Goal: Task Accomplishment & Management: Use online tool/utility

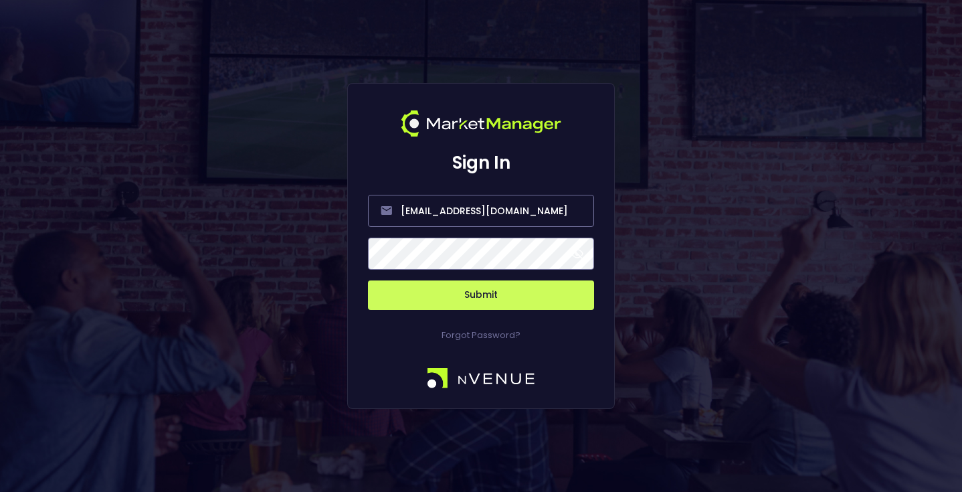
click at [491, 300] on button "Submit" at bounding box center [481, 294] width 226 height 29
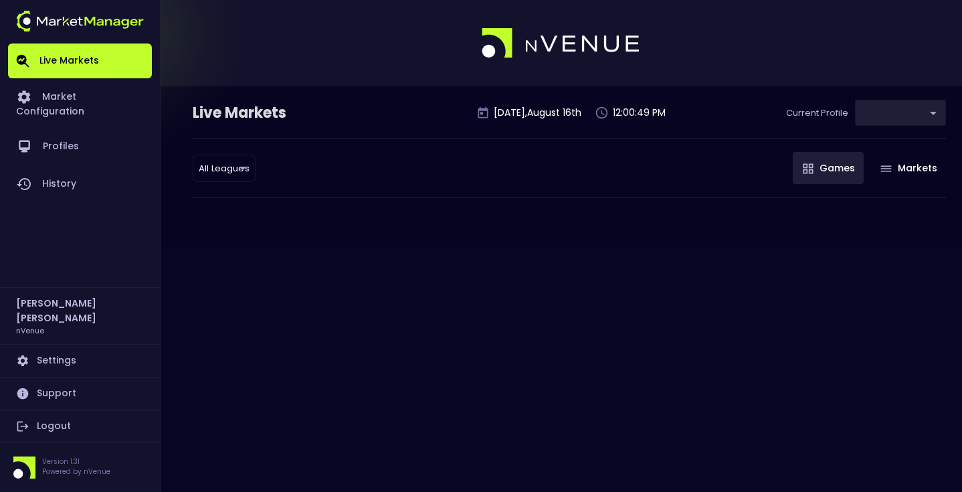
type input "0a763355-b225-40e6-8c79-2dda4ec7b2cf"
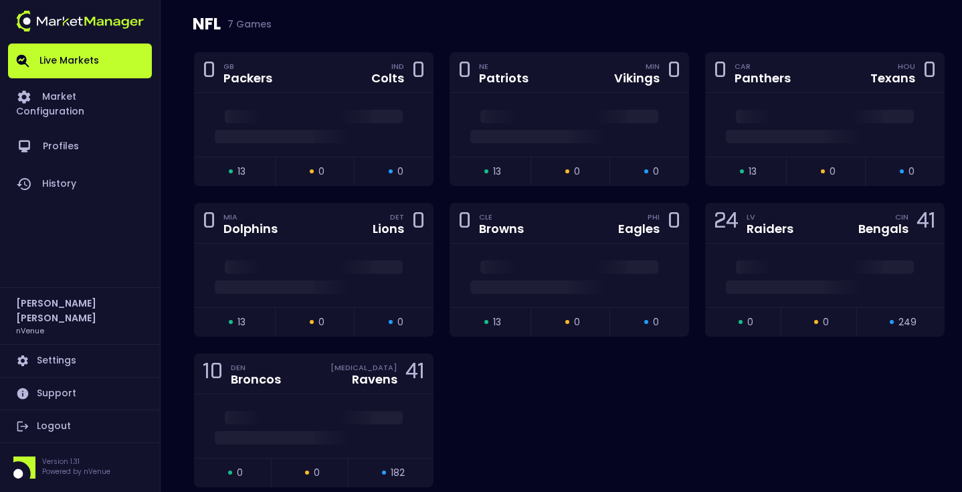
scroll to position [20, 0]
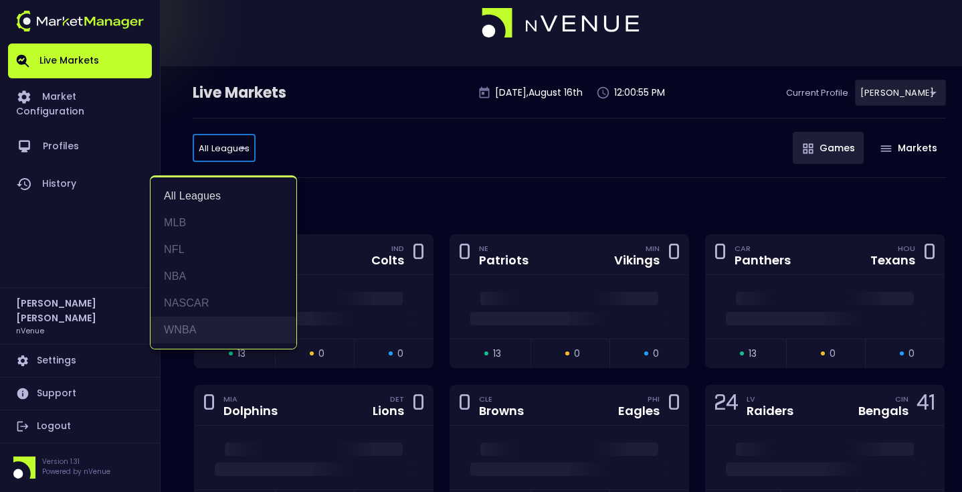
click at [203, 321] on li "WNBA" at bounding box center [224, 329] width 146 height 27
type input "WNBA"
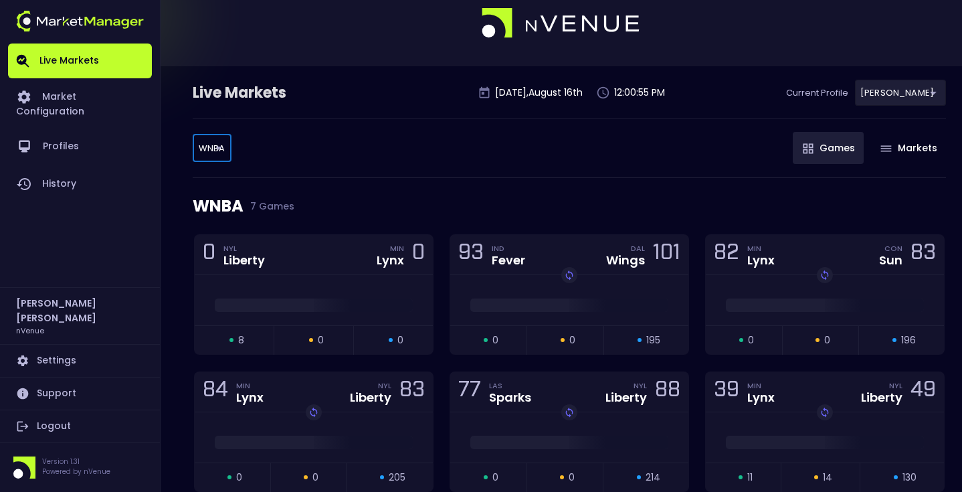
click at [370, 212] on div "WNBA 7 Games" at bounding box center [569, 206] width 753 height 56
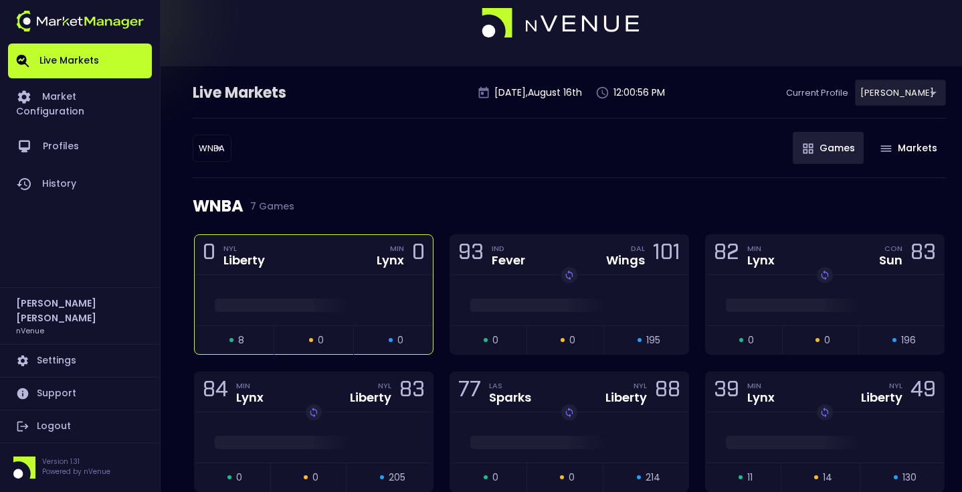
click at [335, 252] on div "0 NYL Liberty MIN Lynx 0" at bounding box center [314, 255] width 238 height 40
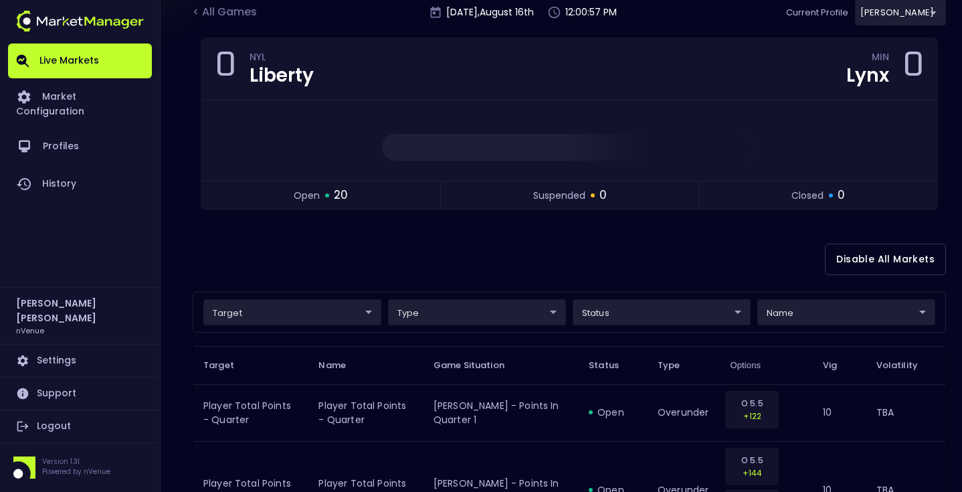
scroll to position [114, 0]
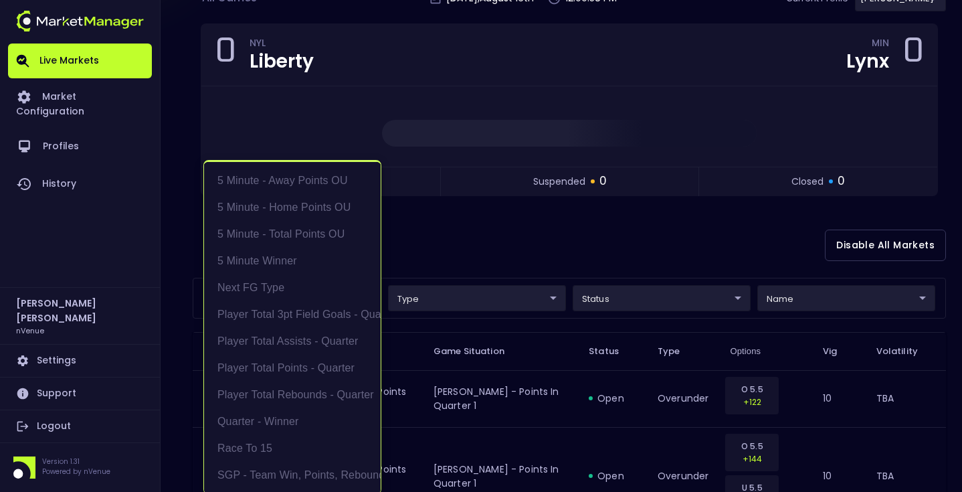
click at [329, 363] on li "Player Total Points - Quarter" at bounding box center [292, 368] width 177 height 27
type input "Player Total Points - Quarter"
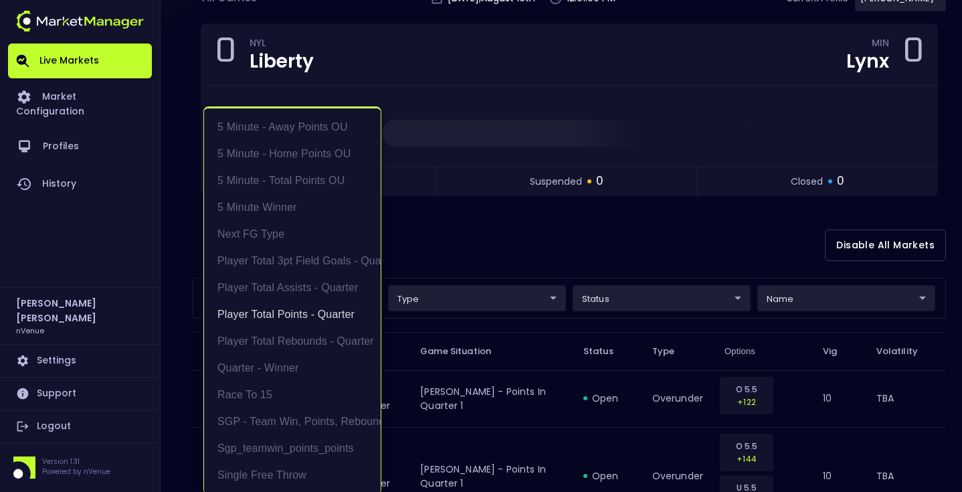
click at [467, 263] on div at bounding box center [481, 246] width 962 height 492
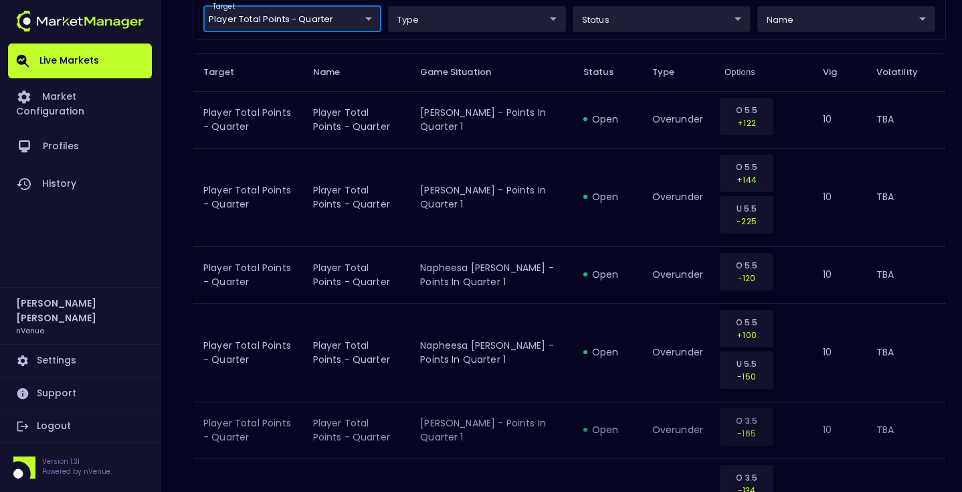
scroll to position [248, 0]
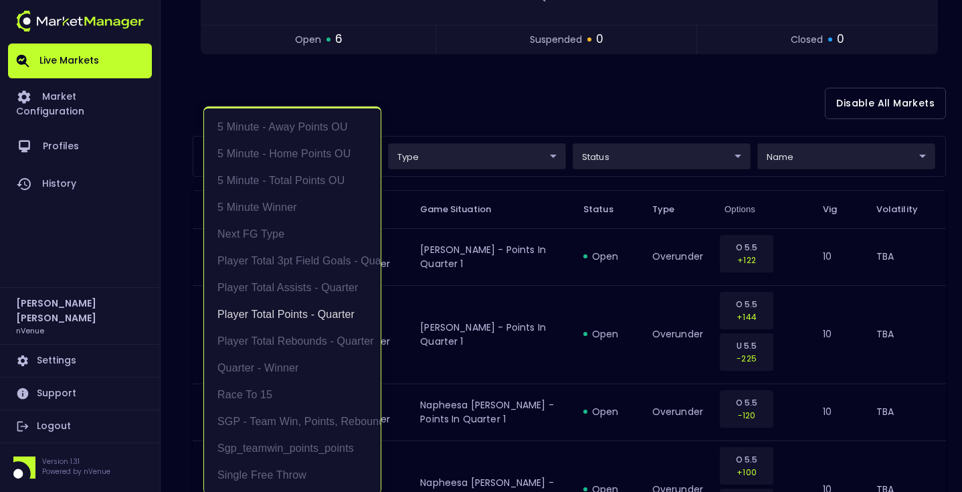
click at [335, 147] on body "Live Markets Market Configuration Profiles History [PERSON_NAME] nVenue Setting…" at bounding box center [481, 256] width 962 height 1009
click at [279, 304] on li "Player Total Points - Quarter" at bounding box center [292, 314] width 177 height 27
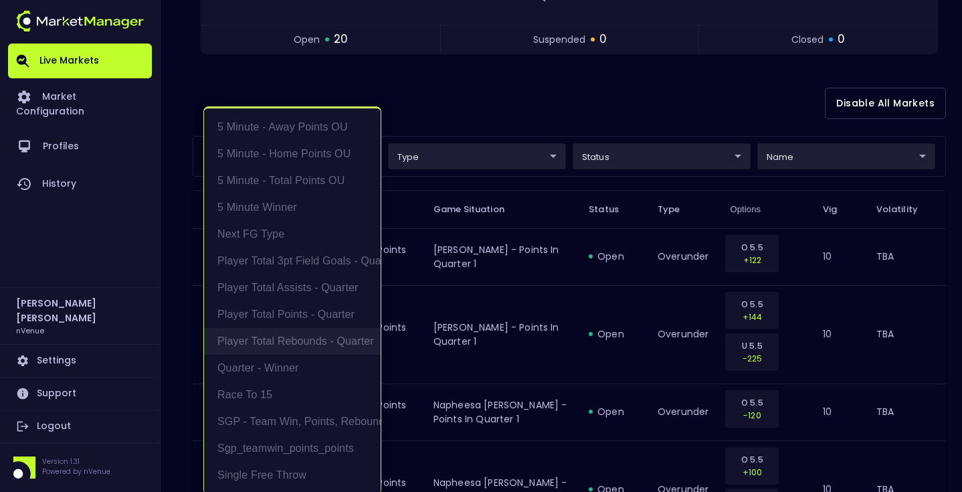
click at [288, 343] on li "Player Total Rebounds - Quarter" at bounding box center [292, 341] width 177 height 27
type input "Player Total Rebounds - Quarter"
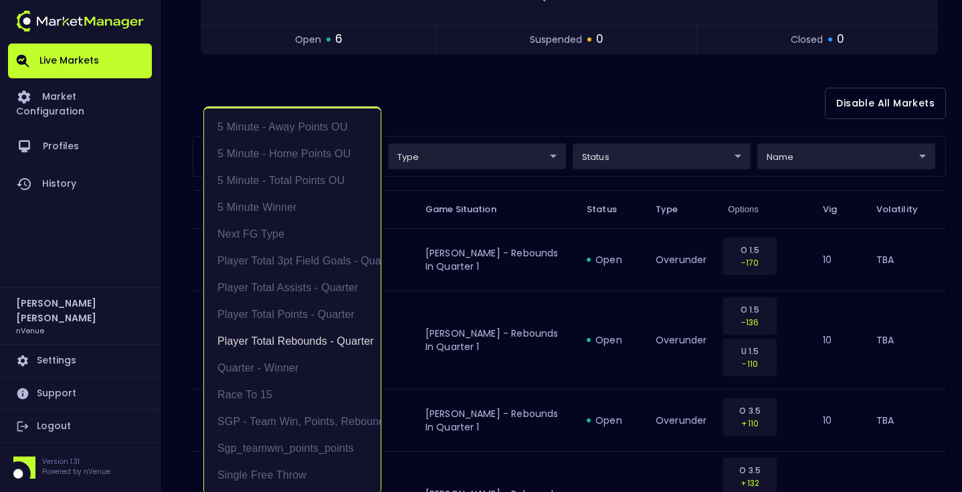
click at [499, 112] on div at bounding box center [481, 246] width 962 height 492
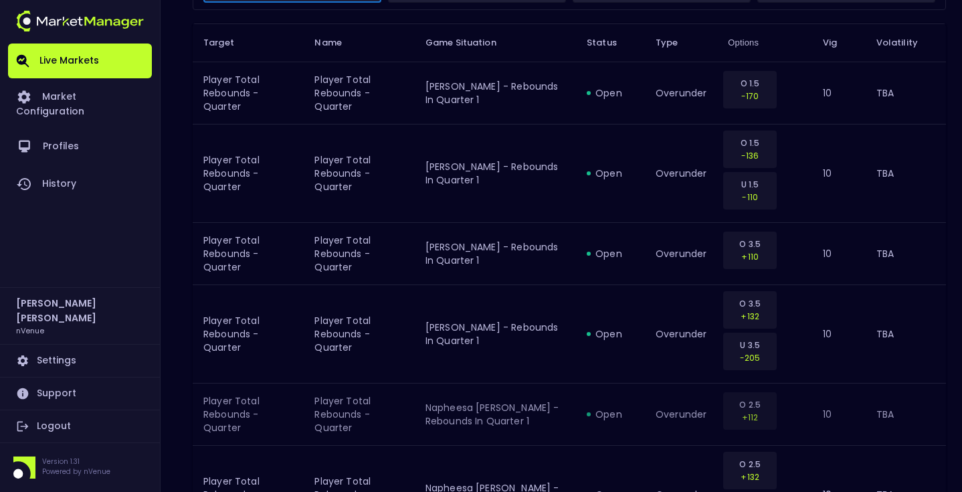
scroll to position [98, 0]
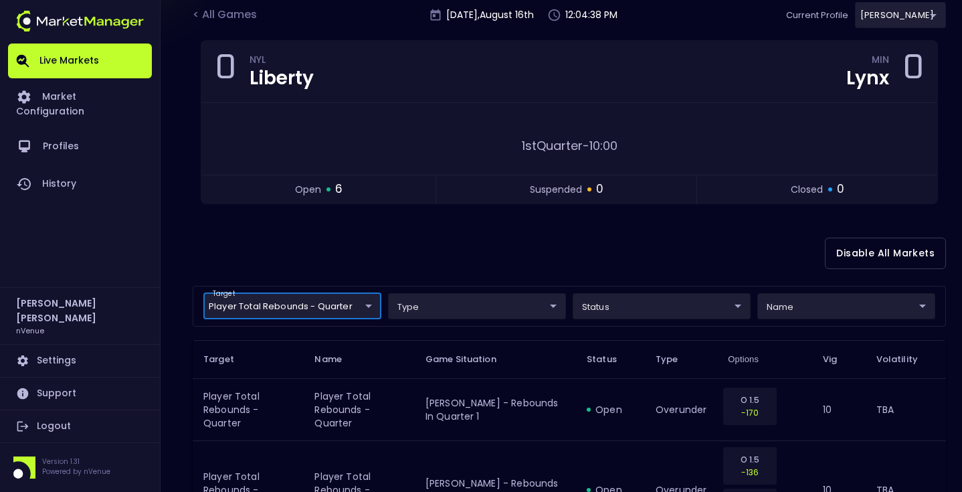
click at [310, 308] on body "Live Markets Market Configuration Profiles History [PERSON_NAME] nVenue Setting…" at bounding box center [481, 414] width 962 height 1025
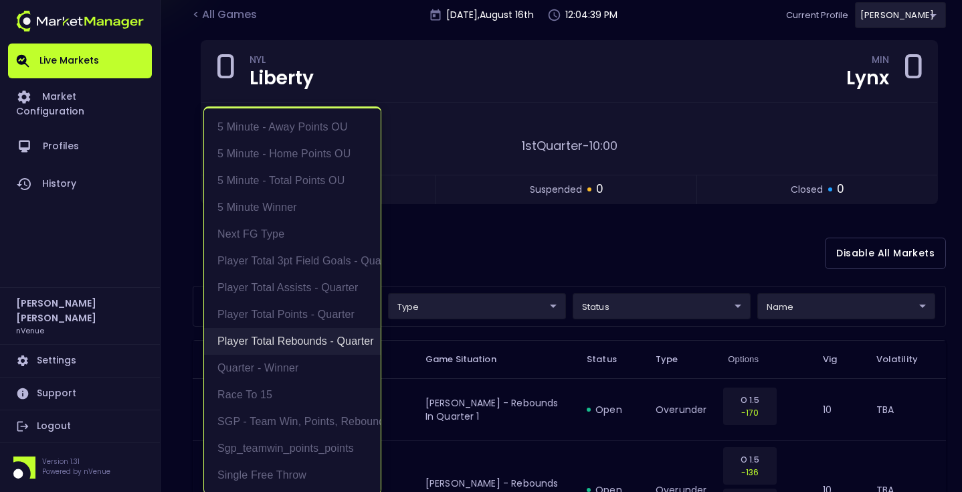
click at [308, 346] on li "Player Total Rebounds - Quarter" at bounding box center [292, 341] width 177 height 27
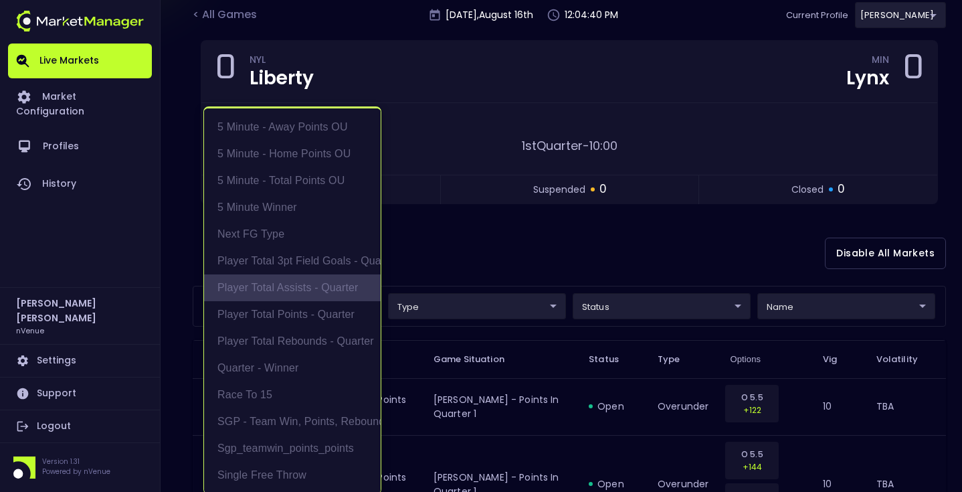
click at [325, 291] on li "Player Total Assists - Quarter" at bounding box center [292, 287] width 177 height 27
type input "Player Total Assists - Quarter"
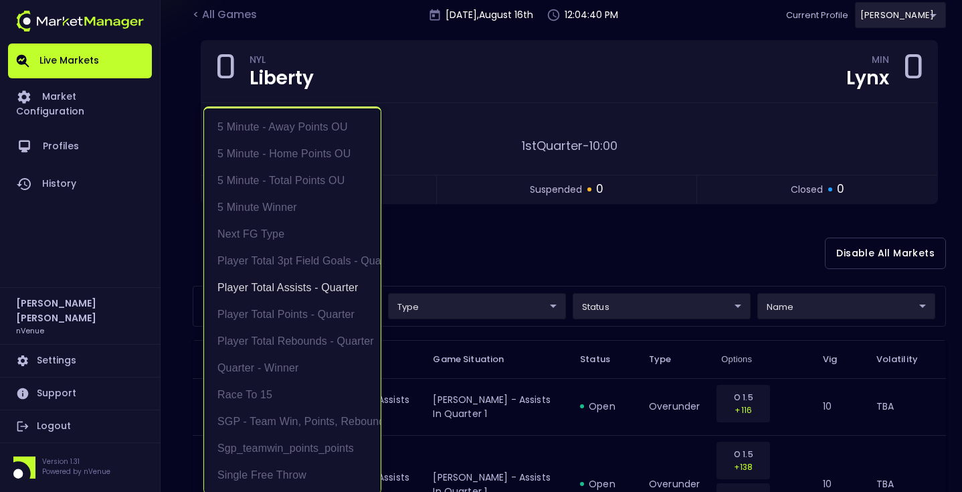
click at [461, 263] on div at bounding box center [481, 246] width 962 height 492
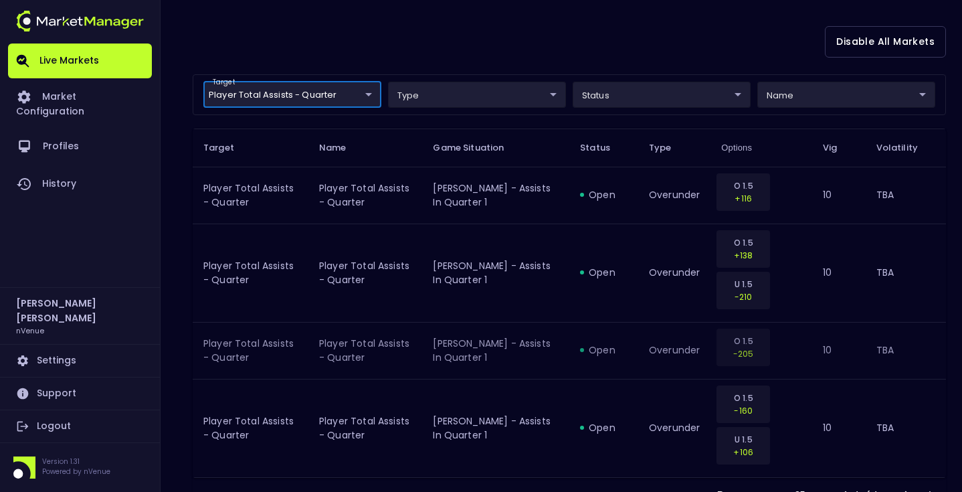
scroll to position [361, 0]
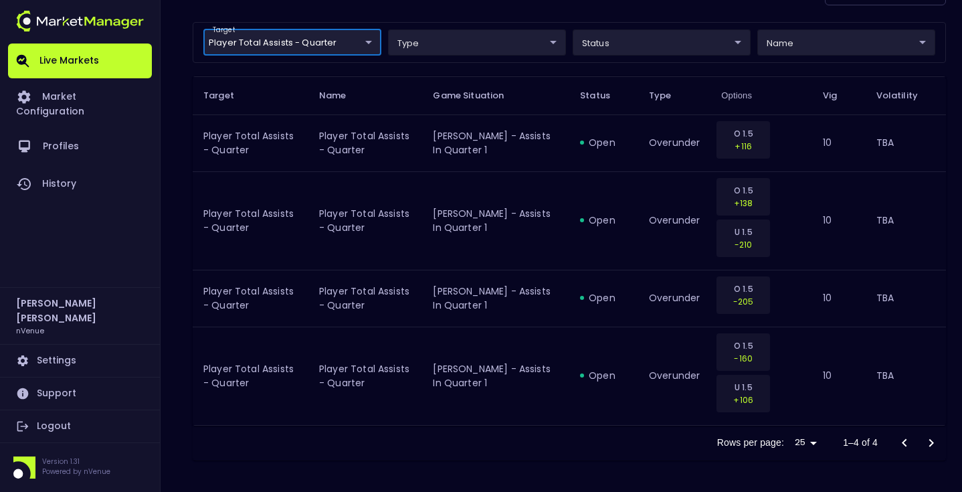
click at [326, 43] on body "Live Markets Market Configuration Profiles History [PERSON_NAME] nVenue Setting…" at bounding box center [481, 66] width 962 height 854
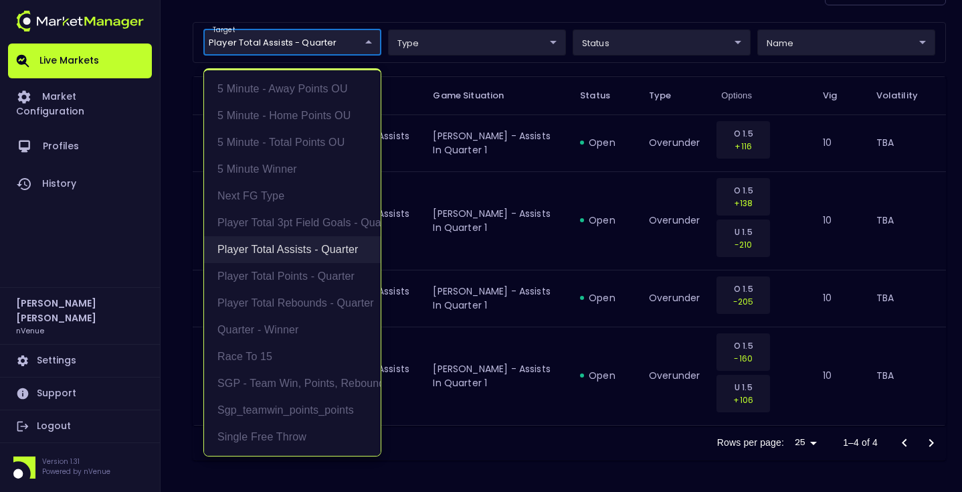
click at [282, 252] on li "Player Total Assists - Quarter" at bounding box center [292, 249] width 177 height 27
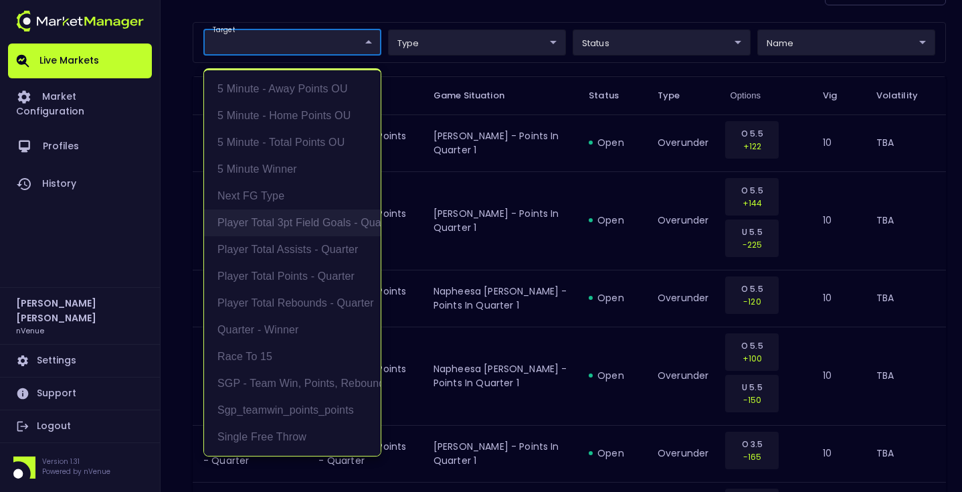
click at [317, 225] on li "Player Total 3pt Field Goals - Quarter" at bounding box center [292, 222] width 177 height 27
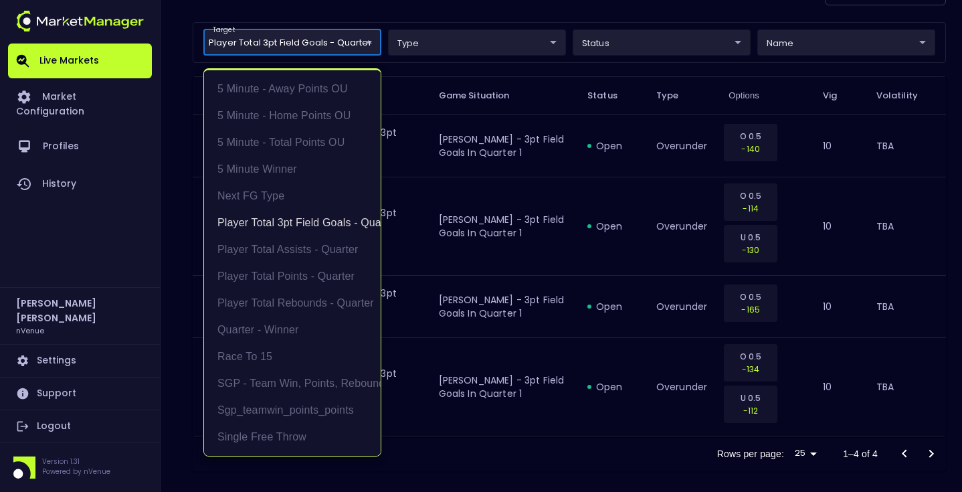
click at [493, 17] on div at bounding box center [481, 246] width 962 height 492
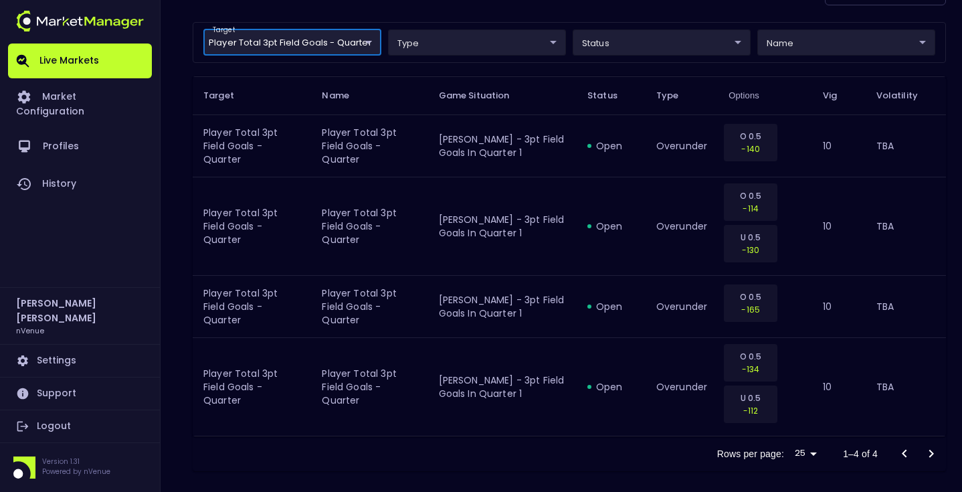
click at [344, 50] on body "Live Markets Market Configuration Profiles History [PERSON_NAME] nVenue Setting…" at bounding box center [481, 71] width 962 height 864
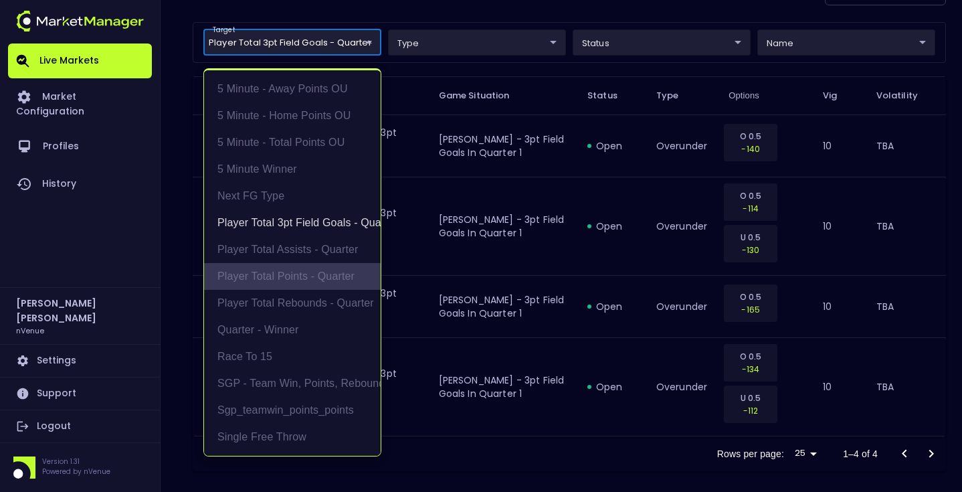
click at [312, 278] on li "Player Total Points - Quarter" at bounding box center [292, 276] width 177 height 27
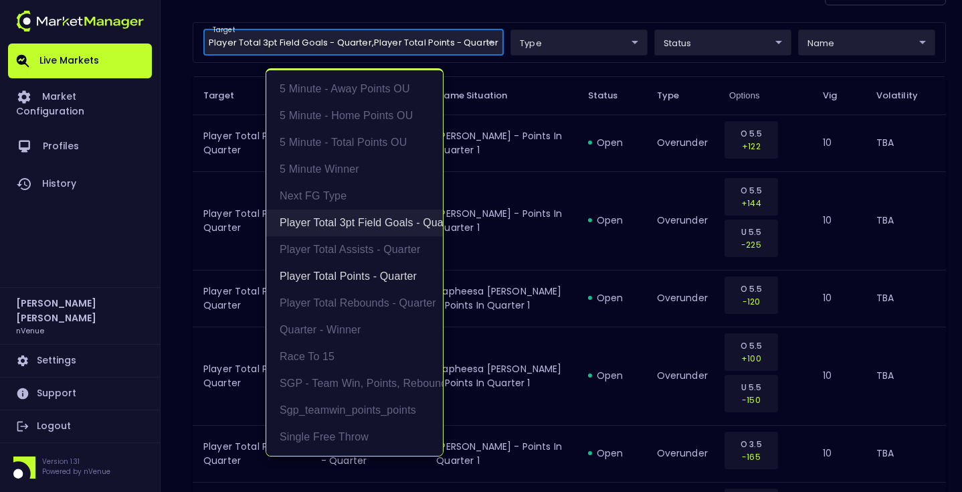
click at [324, 222] on li "Player Total 3pt Field Goals - Quarter" at bounding box center [354, 222] width 177 height 27
type input "Player Total Points - Quarter"
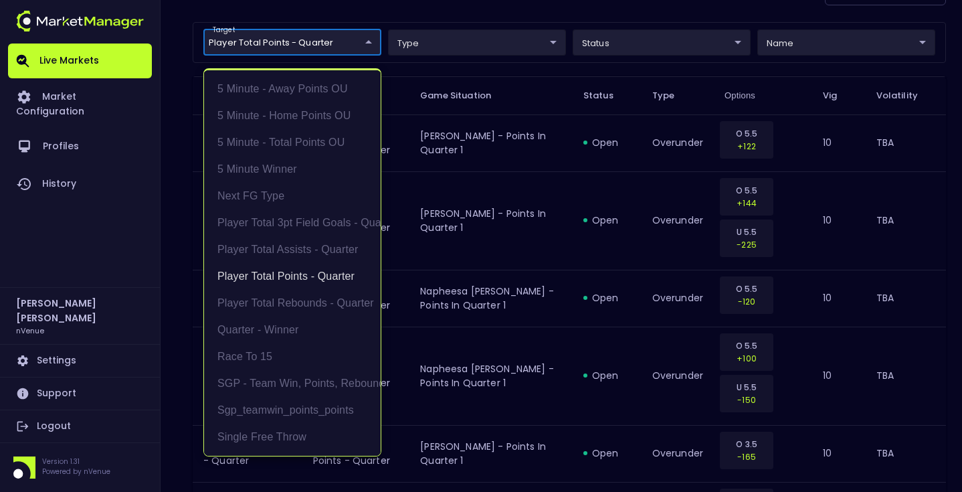
click at [183, 201] on div at bounding box center [481, 246] width 962 height 492
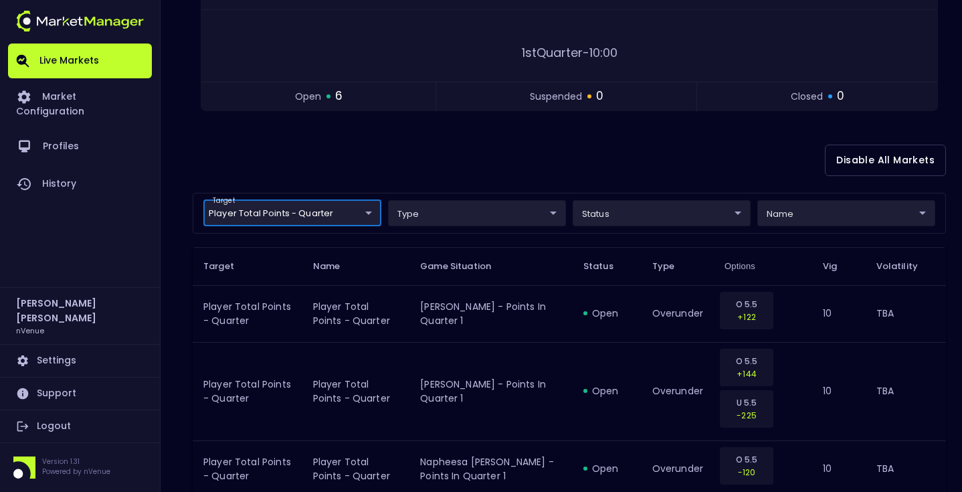
click at [539, 153] on div "Disable All Markets" at bounding box center [569, 160] width 753 height 65
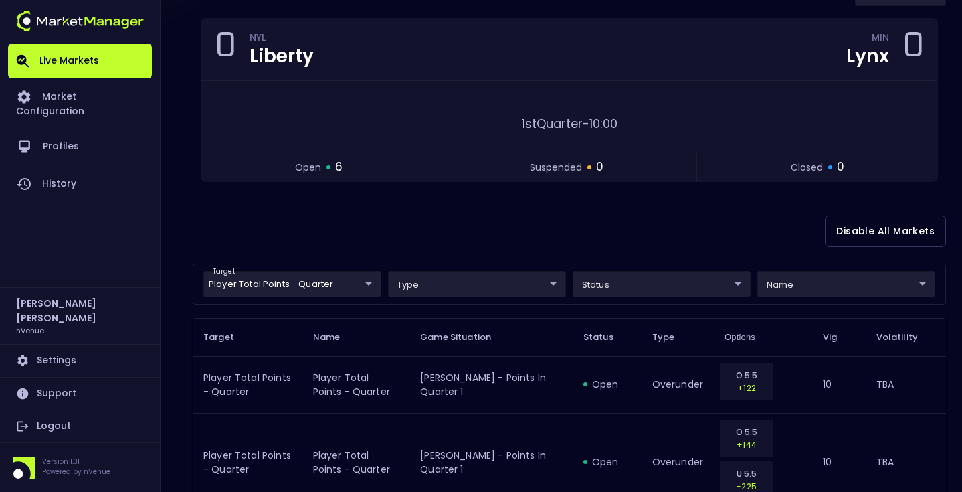
scroll to position [0, 0]
